Goal: Task Accomplishment & Management: Manage account settings

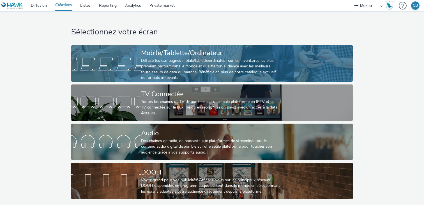
click at [161, 65] on div "Diffuse tes campagnes mobile/tablette/ordinateur sur les inventaires les plus p…" at bounding box center [210, 69] width 139 height 23
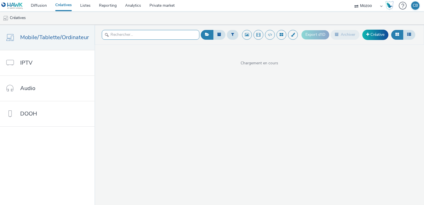
click at [124, 36] on input "text" at bounding box center [150, 35] width 97 height 10
type input "BAT"
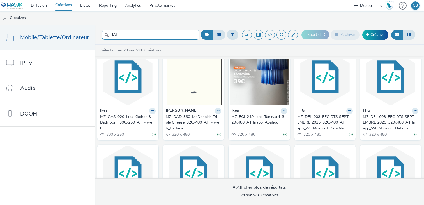
scroll to position [110, 0]
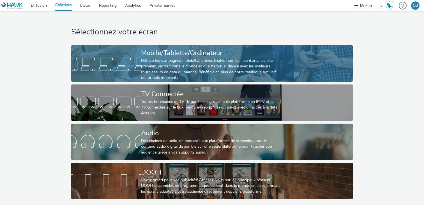
click at [150, 58] on div "Diffuse tes campagnes mobile/tablette/ordinateur sur les inventaires les plus p…" at bounding box center [210, 69] width 139 height 23
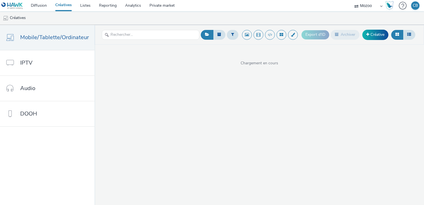
click at [131, 29] on div at bounding box center [150, 35] width 97 height 14
click at [125, 31] on input "text" at bounding box center [150, 35] width 97 height 10
paste input "300X250 - IAB - HTML5 - GENERIQUE - MAI - 2025"
type input "300X250 - IAB - HTML5 - GENERIQUE - MAI - 2025"
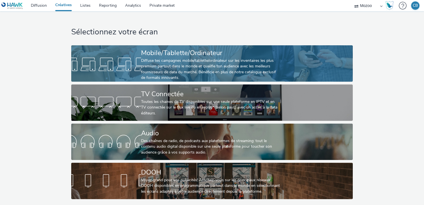
click at [162, 61] on div "Diffuse tes campagnes mobile/tablette/ordinateur sur les inventaires les plus p…" at bounding box center [210, 69] width 139 height 23
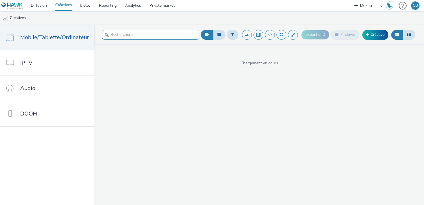
click at [125, 36] on input "text" at bounding box center [150, 35] width 97 height 10
type input "BAT"
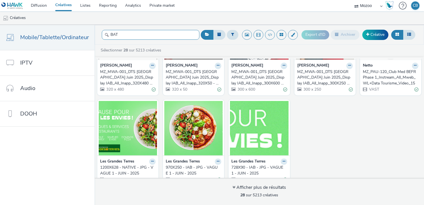
scroll to position [441, 0]
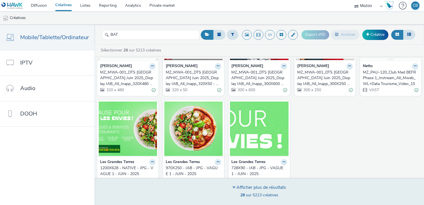
click at [245, 183] on div "Afficher plus de résultats 28 sur 5213 créatives" at bounding box center [258, 191] width 333 height 27
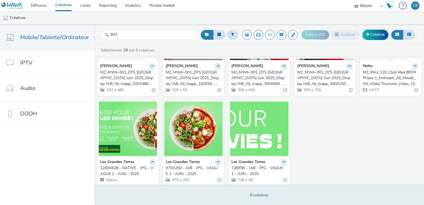
click at [248, 187] on div "8 créatives" at bounding box center [258, 195] width 333 height 20
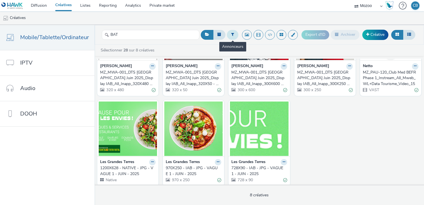
click at [231, 35] on icon at bounding box center [232, 34] width 3 height 4
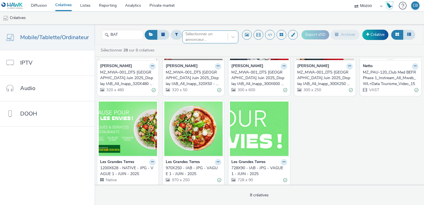
click at [206, 38] on div at bounding box center [204, 37] width 39 height 7
type input "bri"
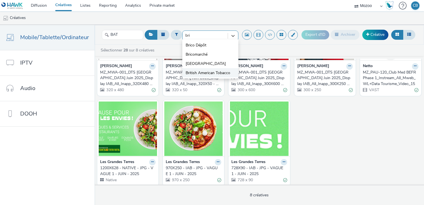
click at [198, 73] on span "British American Tobacco" at bounding box center [207, 73] width 45 height 6
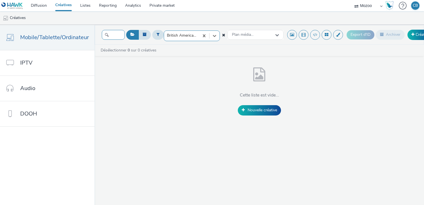
click at [110, 34] on input "BAT" at bounding box center [113, 35] width 23 height 10
click at [379, 8] on select "Mozoo" at bounding box center [368, 5] width 34 height 11
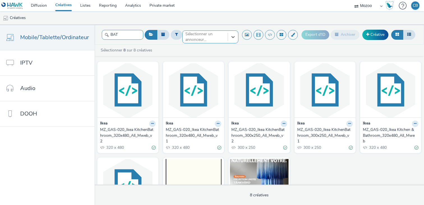
click at [128, 35] on input "BAT" at bounding box center [122, 35] width 41 height 10
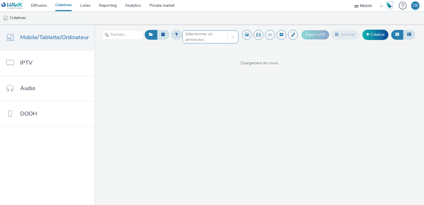
click at [216, 38] on div at bounding box center [204, 37] width 39 height 7
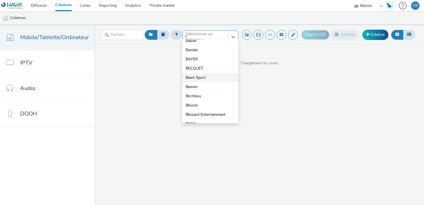
scroll to position [23, 0]
type input "br"
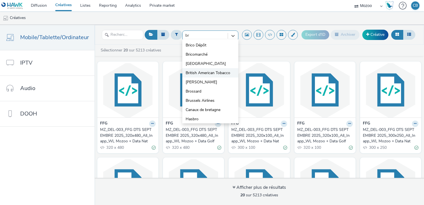
click at [199, 73] on span "British American Tobacco" at bounding box center [207, 73] width 45 height 6
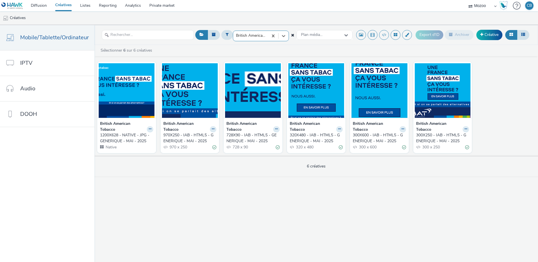
click at [252, 134] on div "728X90 - IAB - HTML5 - GENERIQUE - MAI - 2025" at bounding box center [251, 137] width 51 height 11
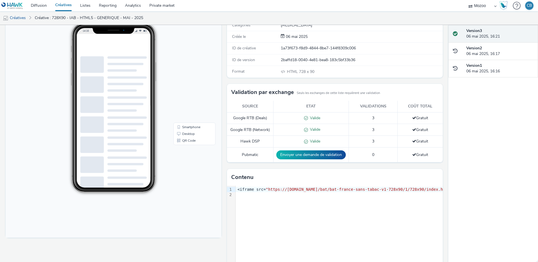
scroll to position [73, 0]
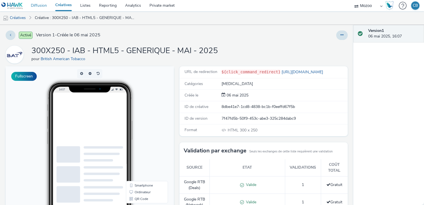
click at [40, 8] on link "Diffusion" at bounding box center [39, 5] width 24 height 11
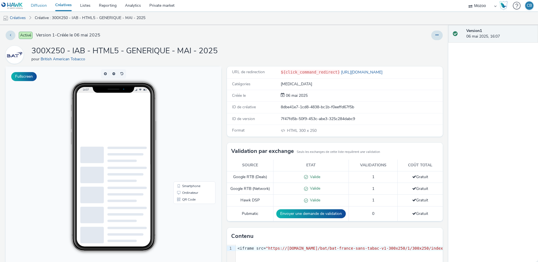
click at [36, 6] on link "Diffusion" at bounding box center [39, 5] width 24 height 11
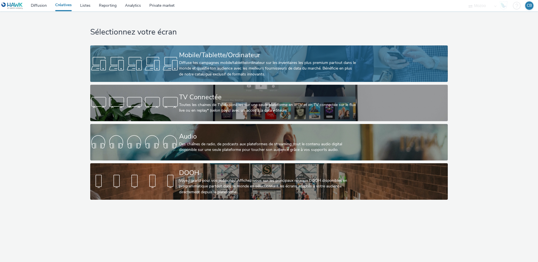
click at [142, 59] on div at bounding box center [134, 64] width 89 height 18
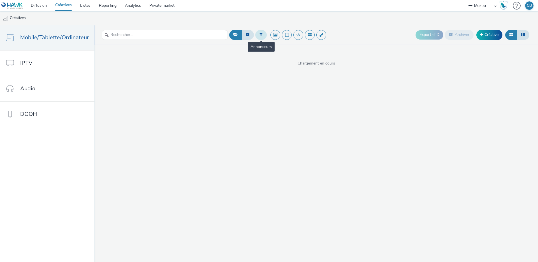
click at [265, 33] on button at bounding box center [260, 35] width 11 height 10
click at [283, 38] on div at bounding box center [289, 37] width 39 height 7
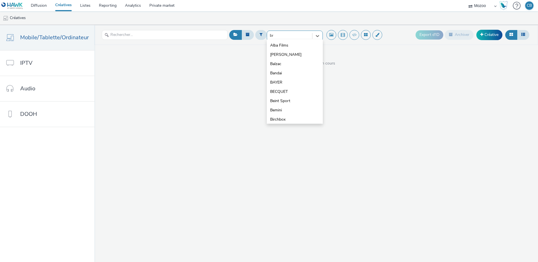
type input "bri"
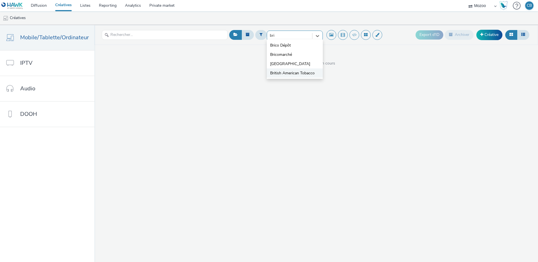
click at [279, 73] on span "British American Tobacco" at bounding box center [292, 73] width 45 height 6
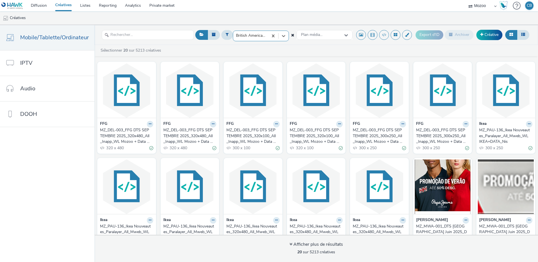
click at [262, 36] on div at bounding box center [250, 35] width 29 height 7
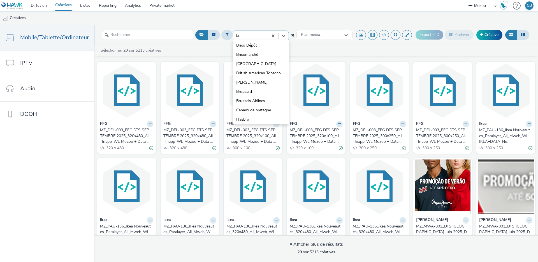
type input "bri"
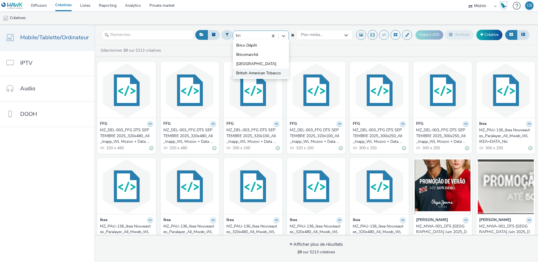
click at [250, 74] on span "British American Tobacco" at bounding box center [258, 73] width 45 height 6
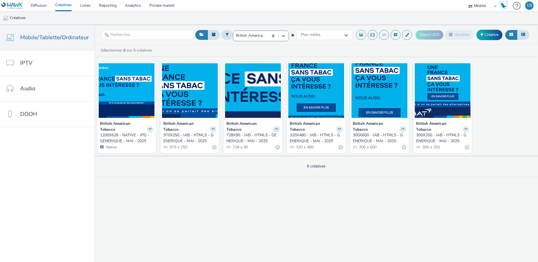
click at [115, 136] on div "1200X628 - NATIVE - JPG - GENERIQUE - MAI - 2025" at bounding box center [125, 137] width 51 height 11
click at [194, 134] on div "970X250 - IAB - HTML5 - GENERIQUE - MAI - 2025" at bounding box center [188, 137] width 51 height 11
click at [251, 133] on div "728X90 - IAB - HTML5 - GENERIQUE - MAI - 2025" at bounding box center [251, 137] width 51 height 11
click at [318, 135] on div "320X480 - IAB - HTML5 - GENERIQUE - MAI - 2025" at bounding box center [315, 137] width 51 height 11
click at [374, 135] on div "300X600 - IAB - HTML5 - GENERIQUE - MAI - 2025" at bounding box center [378, 137] width 51 height 11
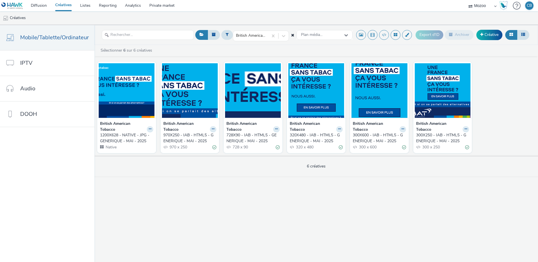
click at [444, 144] on div "300 x 250" at bounding box center [442, 147] width 53 height 6
click at [441, 138] on div "300X250 - IAB - HTML5 - GENERIQUE - MAI - 2025" at bounding box center [441, 137] width 51 height 11
click at [149, 127] on icon at bounding box center [150, 128] width 3 height 3
click at [135, 138] on link "Modifier" at bounding box center [132, 138] width 42 height 11
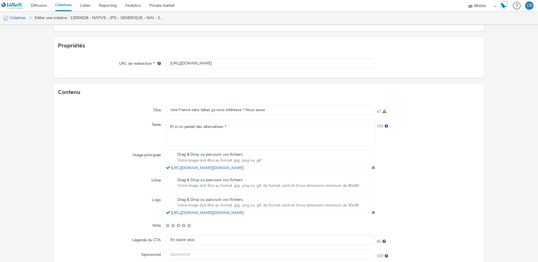
scroll to position [141, 0]
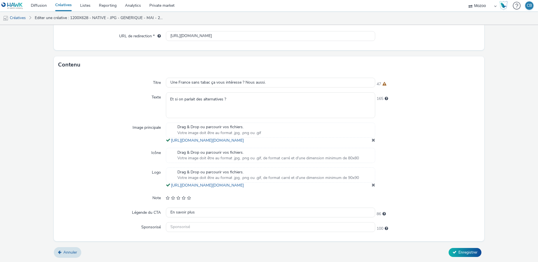
click at [436, 106] on div "165" at bounding box center [427, 104] width 105 height 25
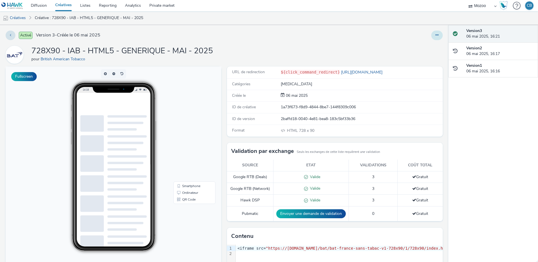
click at [440, 32] on button at bounding box center [436, 36] width 11 height 10
click at [416, 48] on link "Modifier" at bounding box center [422, 46] width 42 height 11
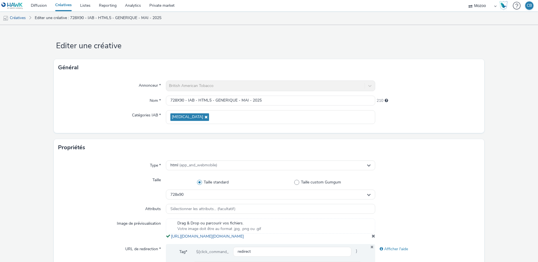
scroll to position [234, 0]
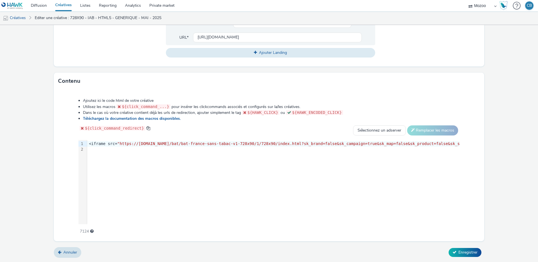
click at [454, 250] on icon at bounding box center [454, 252] width 4 height 4
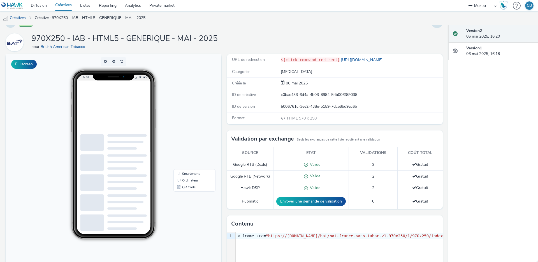
scroll to position [73, 0]
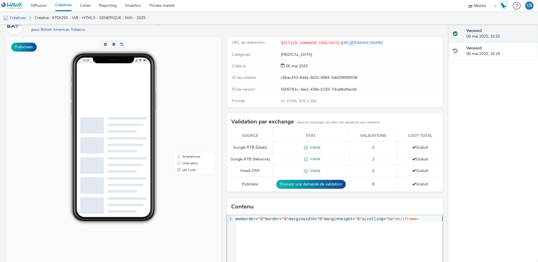
scroll to position [0, 0]
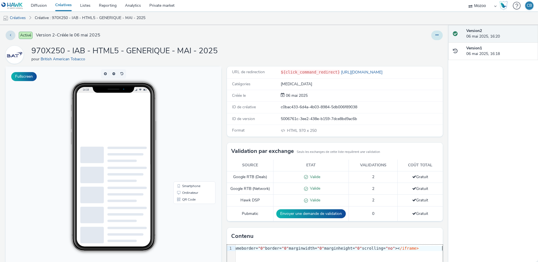
click at [435, 36] on icon at bounding box center [436, 35] width 3 height 4
click at [419, 46] on link "Modifier" at bounding box center [422, 46] width 42 height 11
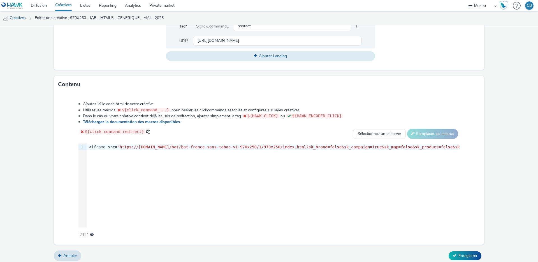
scroll to position [224, 0]
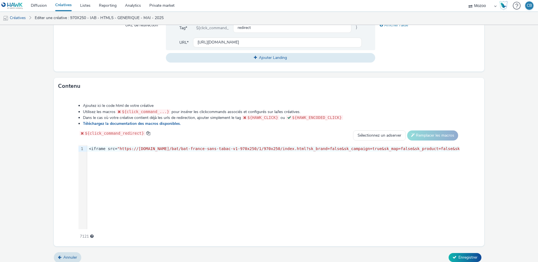
click at [247, 151] on span ""250"" at bounding box center [241, 148] width 12 height 4
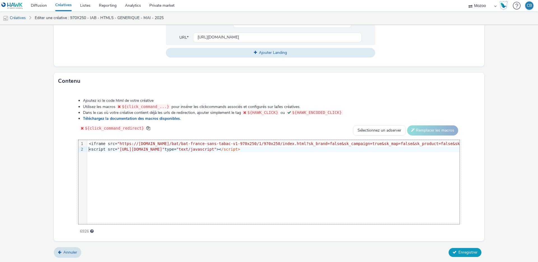
click at [455, 249] on button "Enregistrer" at bounding box center [464, 252] width 33 height 9
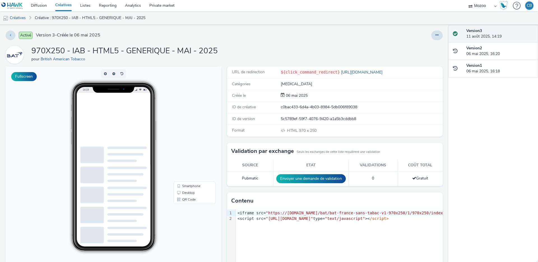
click at [66, 4] on link "Créatives" at bounding box center [63, 5] width 25 height 11
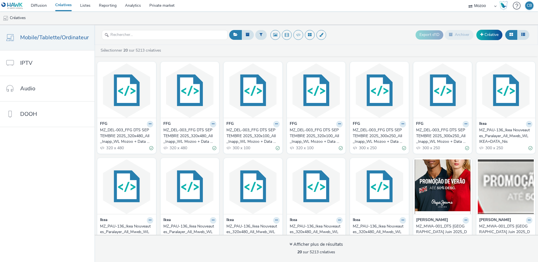
click at [124, 128] on div "MZ_DEL-003_FFG DTS SEPTEMBRE 2025_320x480_All_Inapp_WL Mozoo + Data Nat" at bounding box center [125, 135] width 51 height 17
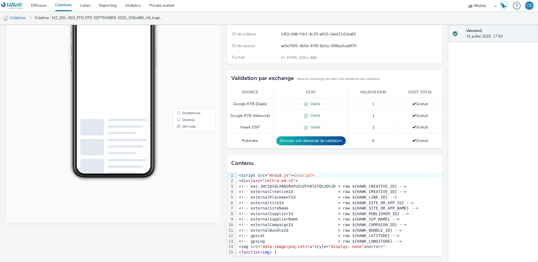
scroll to position [99, 0]
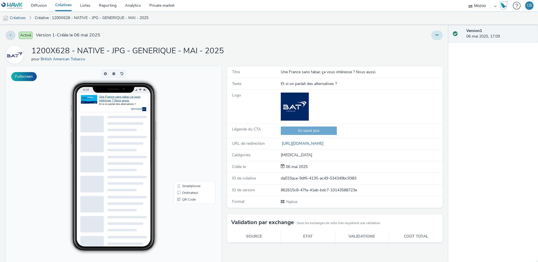
click at [437, 36] on icon at bounding box center [436, 35] width 3 height 4
click at [426, 44] on link "Modifier" at bounding box center [422, 46] width 42 height 11
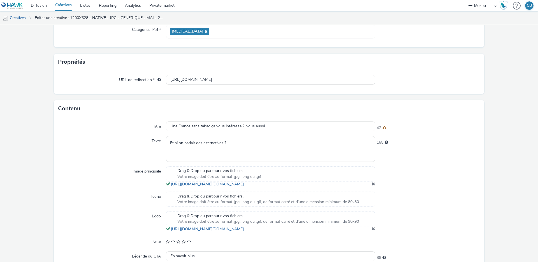
scroll to position [141, 0]
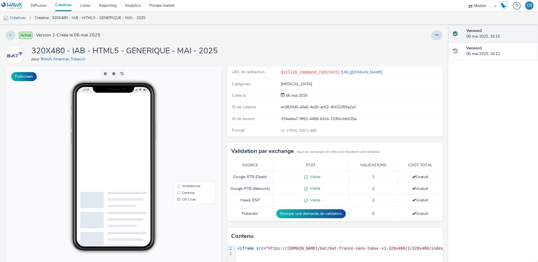
click at [436, 41] on div "Activé Version 2 - Créée le 06 mai 2025 320X480 - IAB - HTML5 - GENERIQUE - MAI…" at bounding box center [224, 143] width 448 height 237
click at [437, 33] on icon at bounding box center [436, 35] width 3 height 4
click at [417, 46] on link "Modifier" at bounding box center [422, 46] width 42 height 11
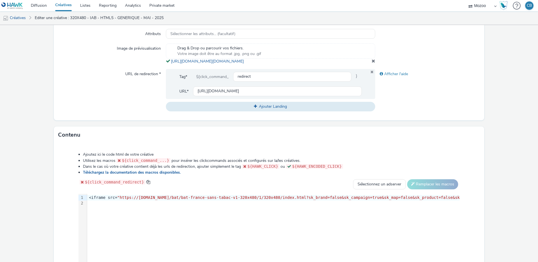
scroll to position [234, 0]
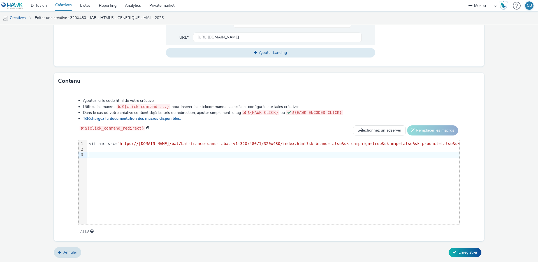
paste div
click at [465, 254] on span "Enregistrer" at bounding box center [467, 251] width 19 height 5
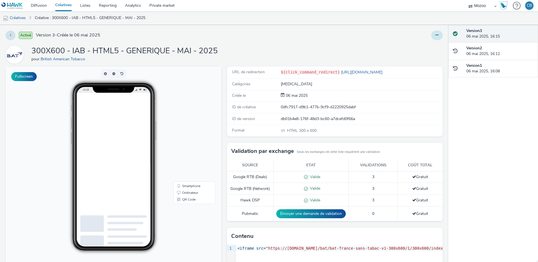
click at [436, 37] on button at bounding box center [436, 36] width 11 height 10
click at [418, 49] on link "Modifier" at bounding box center [422, 46] width 42 height 11
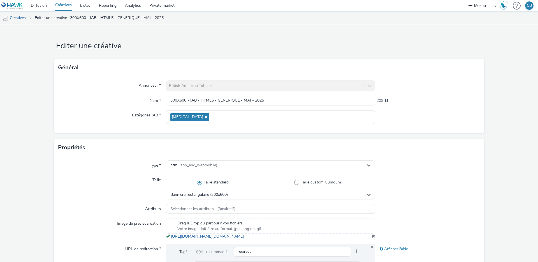
scroll to position [234, 0]
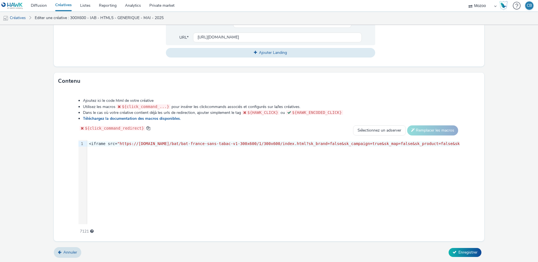
click at [464, 255] on button "Enregistrer" at bounding box center [464, 252] width 33 height 9
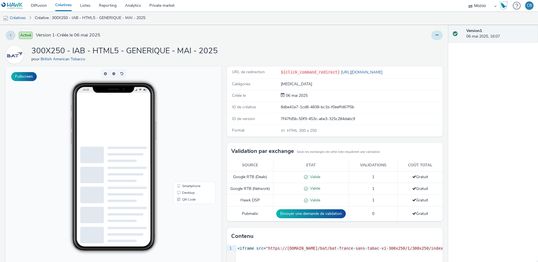
click at [435, 34] on icon at bounding box center [436, 35] width 3 height 4
click at [422, 43] on link "Modifier" at bounding box center [422, 46] width 42 height 11
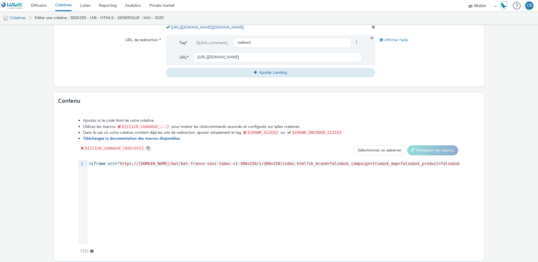
scroll to position [234, 0]
